Goal: Find specific page/section: Find specific page/section

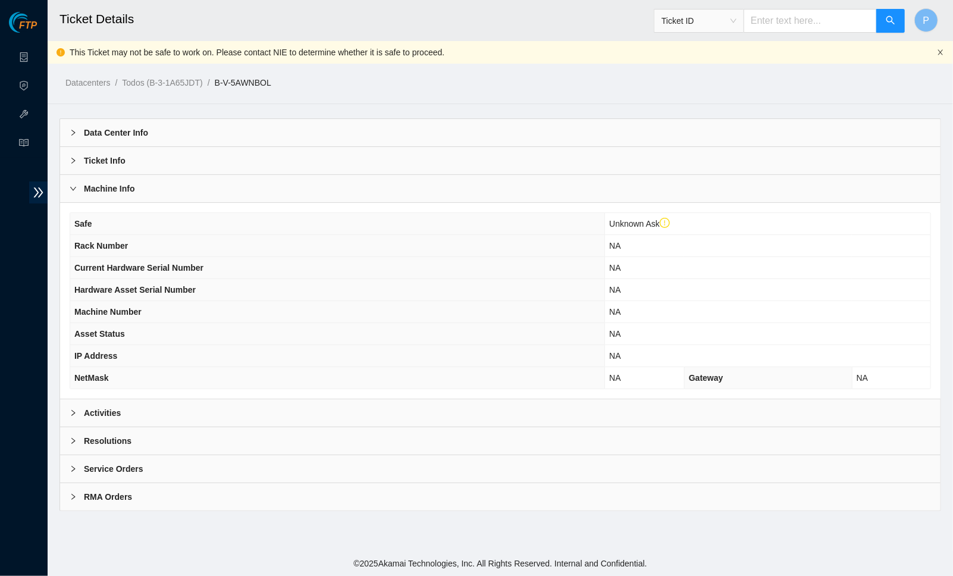
click at [941, 50] on icon "close" at bounding box center [940, 52] width 7 height 7
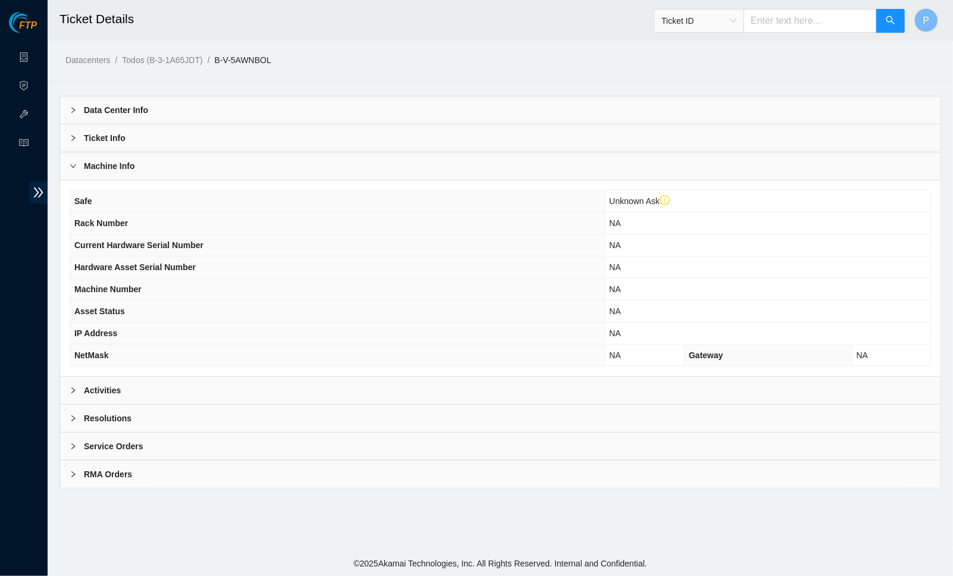
click at [281, 380] on div "Activities" at bounding box center [500, 390] width 881 height 27
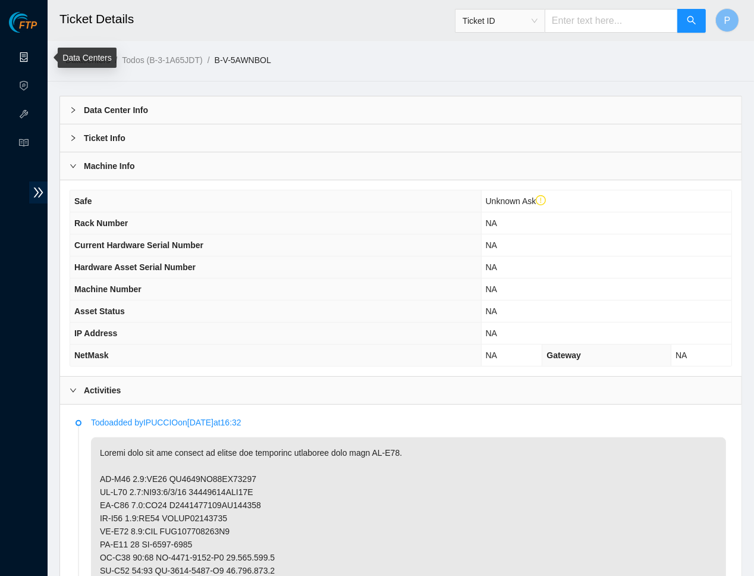
click at [35, 57] on link "Data Centers" at bounding box center [59, 58] width 49 height 10
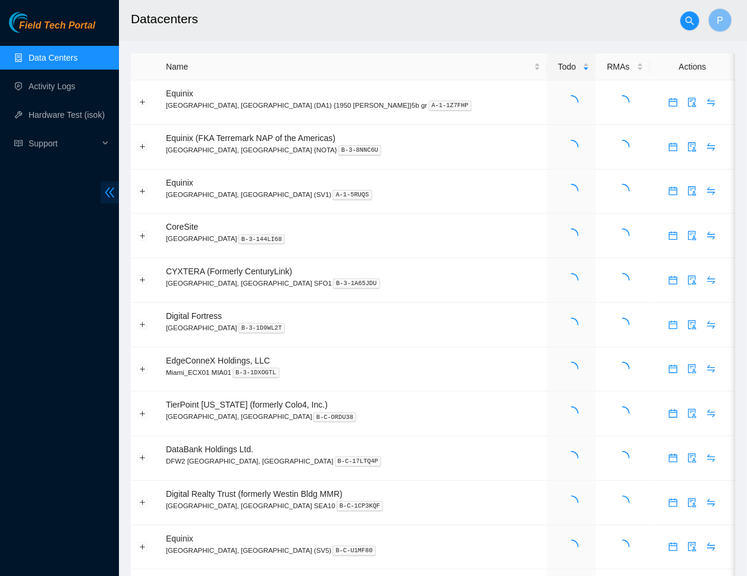
click at [113, 192] on icon "double-left" at bounding box center [110, 192] width 12 height 12
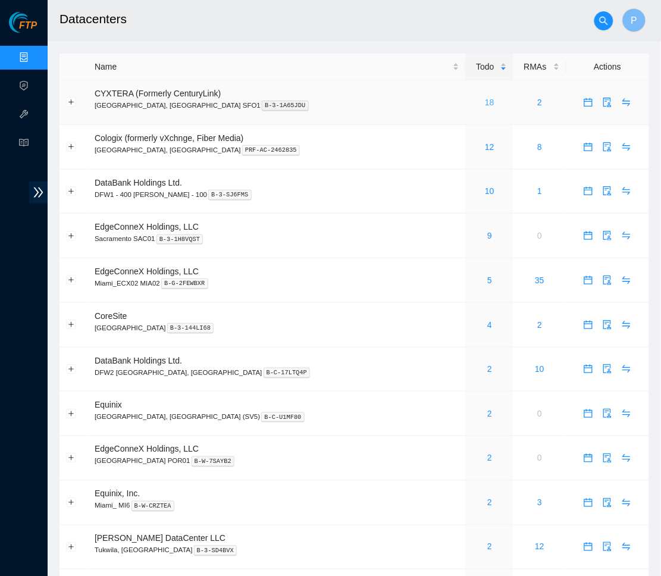
click at [485, 98] on link "18" at bounding box center [490, 103] width 10 height 10
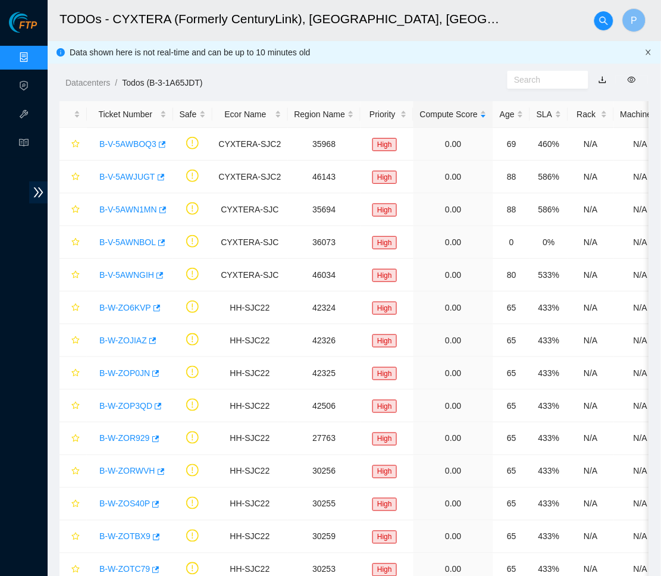
click at [647, 50] on icon "close" at bounding box center [648, 51] width 5 height 5
